Goal: Information Seeking & Learning: Learn about a topic

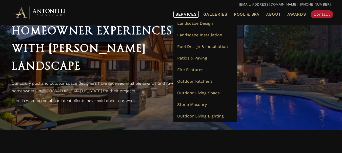
scroll to position [30, 0]
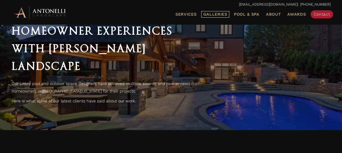
click at [215, 15] on span "Galleries" at bounding box center [215, 14] width 24 height 5
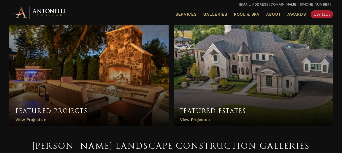
scroll to position [10, 0]
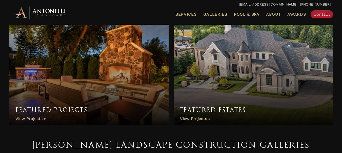
click at [206, 88] on link "Featured Estates" at bounding box center [252, 72] width 159 height 106
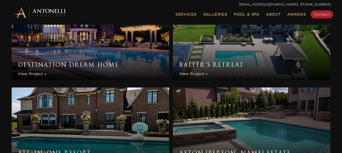
scroll to position [465, 0]
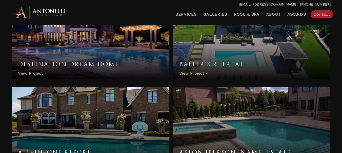
click at [195, 72] on link "Baller’s Retreat" at bounding box center [252, 39] width 158 height 81
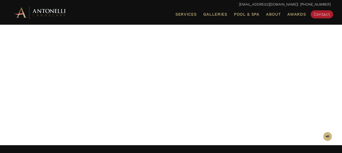
scroll to position [60, 0]
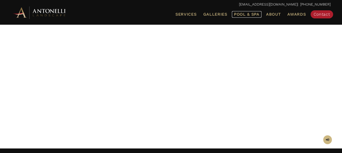
click at [238, 11] on link "Pool & Spa" at bounding box center [247, 14] width 30 height 7
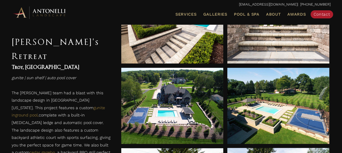
scroll to position [324, 0]
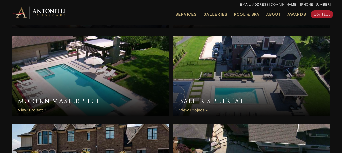
scroll to position [1325, 0]
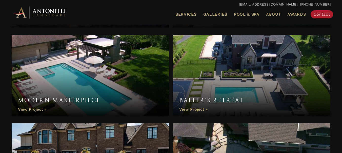
click at [129, 84] on link "Modern Masterpiece" at bounding box center [91, 75] width 158 height 81
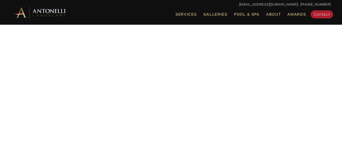
scroll to position [0, 0]
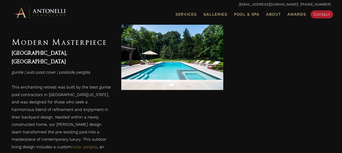
scroll to position [779, 0]
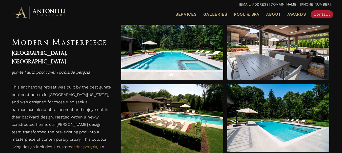
click at [8, 96] on div "This enchanting retreat was built by the best gunite pool contractors in [GEOGR…" at bounding box center [61, 141] width 109 height 125
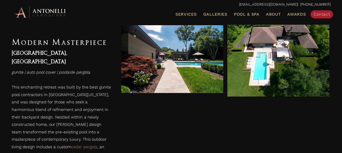
scroll to position [917, 0]
